Goal: Information Seeking & Learning: Find specific fact

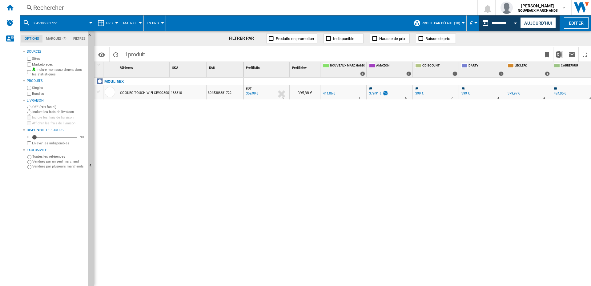
click at [54, 7] on div "Rechercher" at bounding box center [247, 7] width 428 height 9
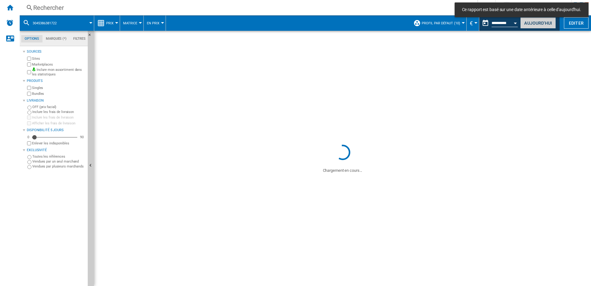
click at [526, 21] on button "Aujourd'hui" at bounding box center [538, 22] width 36 height 11
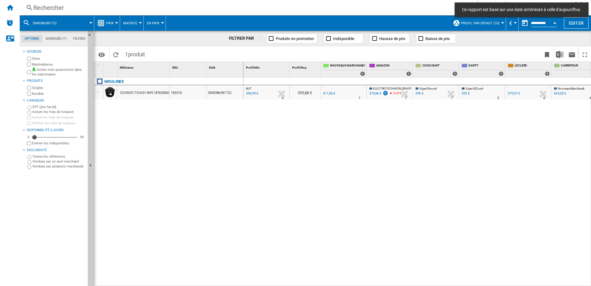
click at [66, 9] on div "Rechercher" at bounding box center [247, 7] width 428 height 9
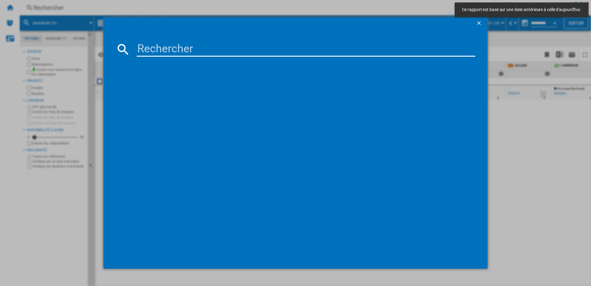
click at [177, 49] on input at bounding box center [306, 49] width 339 height 15
paste input "SM8889/00"
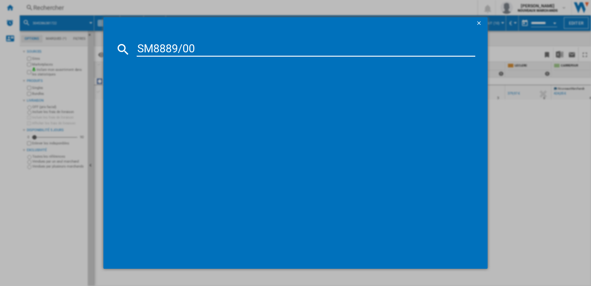
type input "SM8889/00"
